Goal: Find specific page/section: Find specific page/section

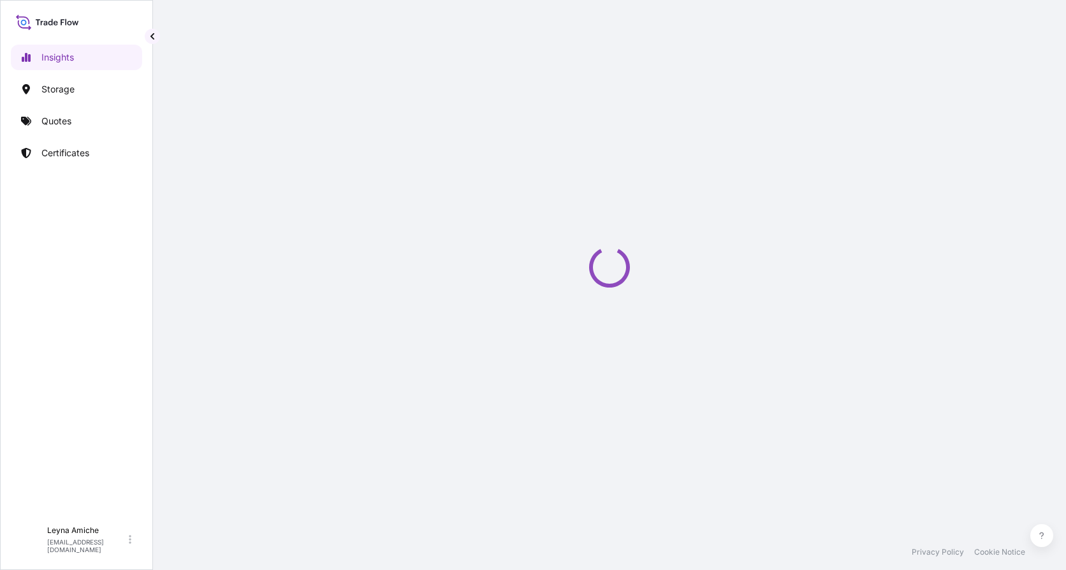
select select "2025"
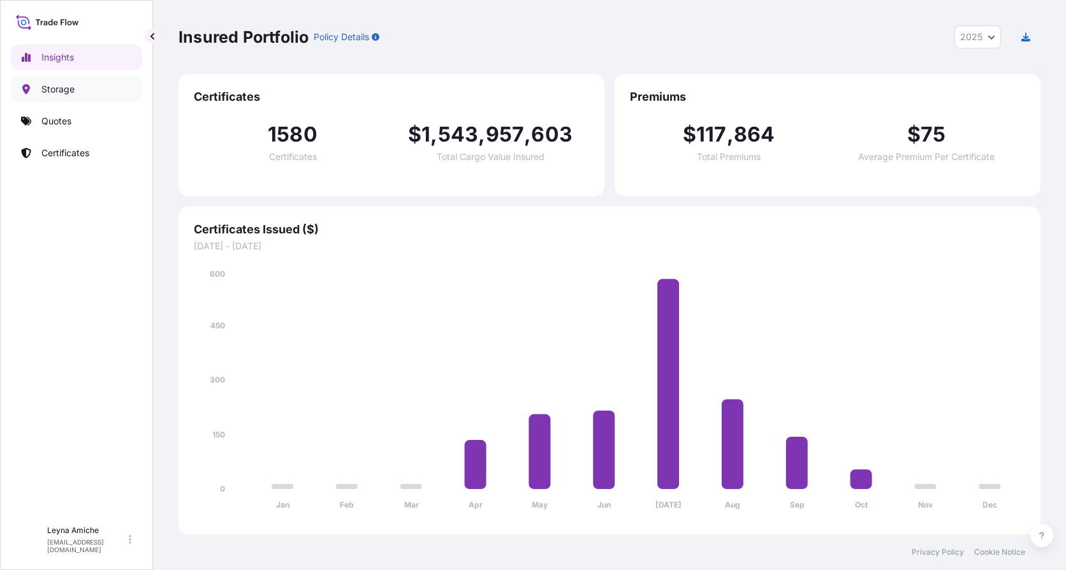
click at [80, 90] on link "Storage" at bounding box center [76, 90] width 131 height 26
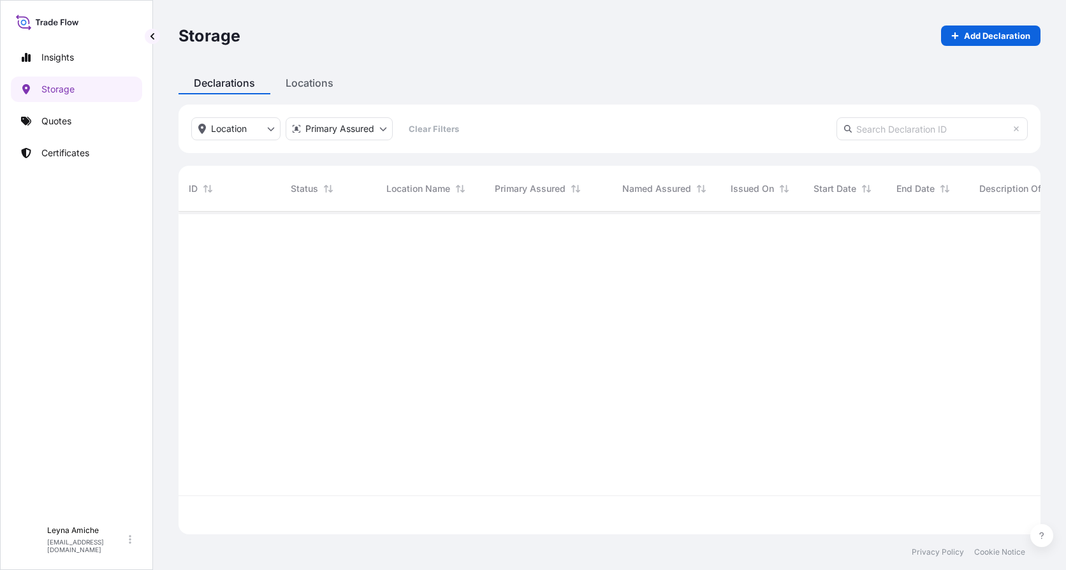
scroll to position [359, 852]
click at [337, 126] on html "Insights Storage Quotes Certificates L Leyna Amiche [EMAIL_ADDRESS][DOMAIN_NAME…" at bounding box center [533, 285] width 1066 height 570
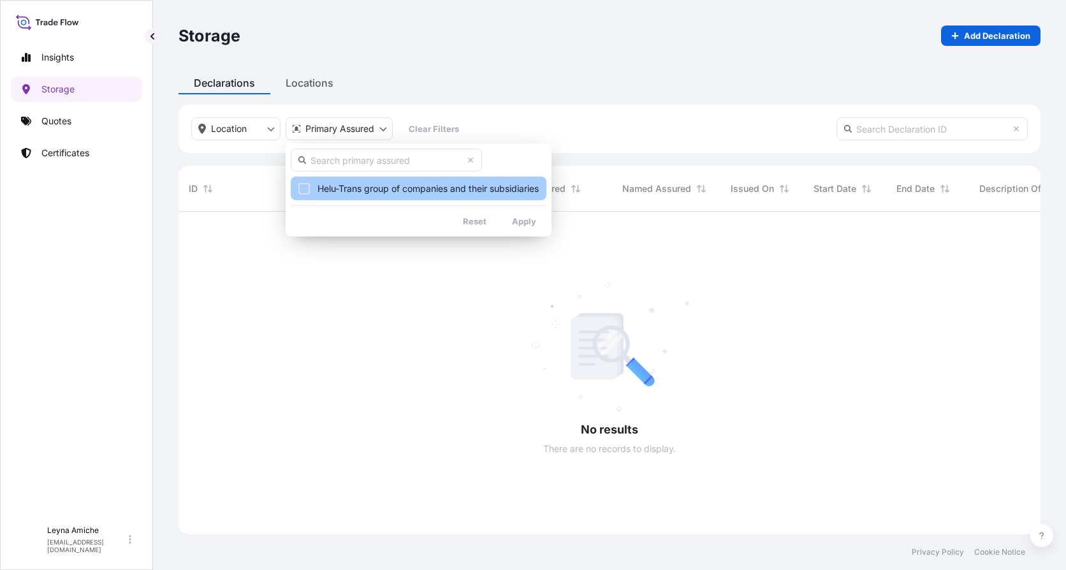
click at [354, 187] on span "Helu-Trans group of companies and their subsidiaries" at bounding box center [427, 188] width 221 height 13
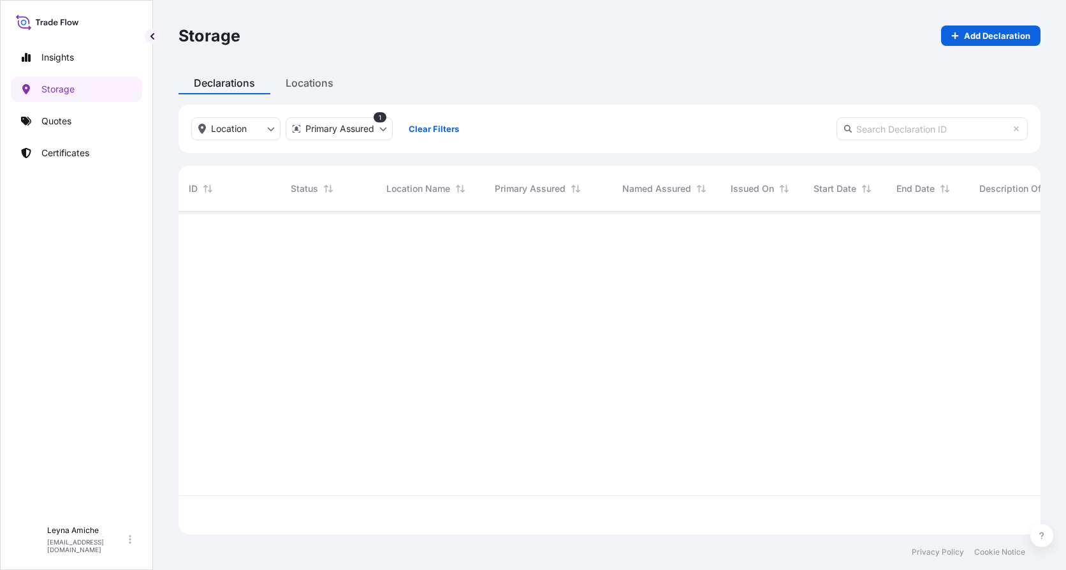
scroll to position [359, 852]
click at [97, 65] on link "Insights" at bounding box center [76, 58] width 131 height 26
select select "2025"
